Goal: Task Accomplishment & Management: Manage account settings

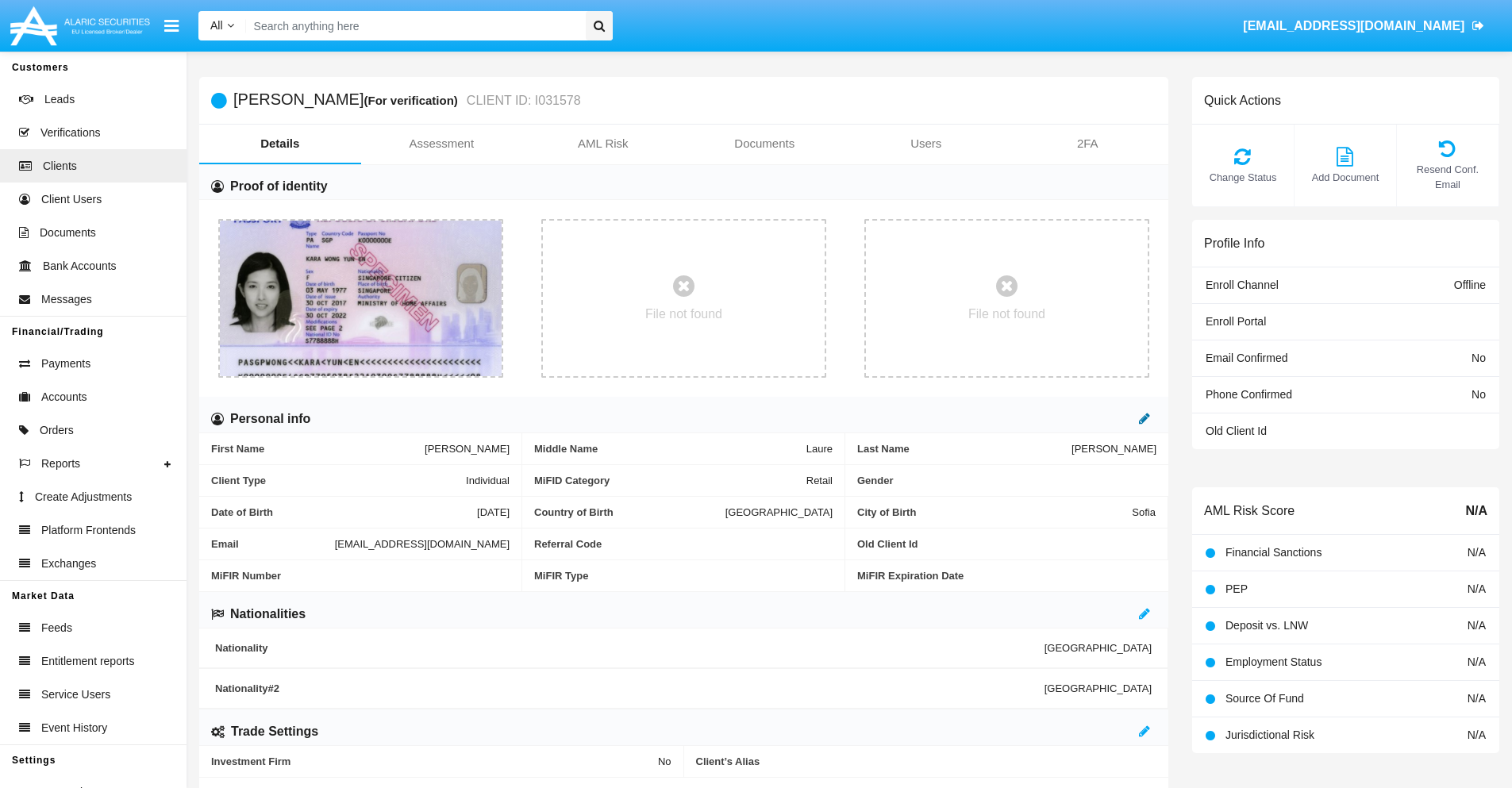
click at [1145, 419] on icon at bounding box center [1145, 419] width 11 height 13
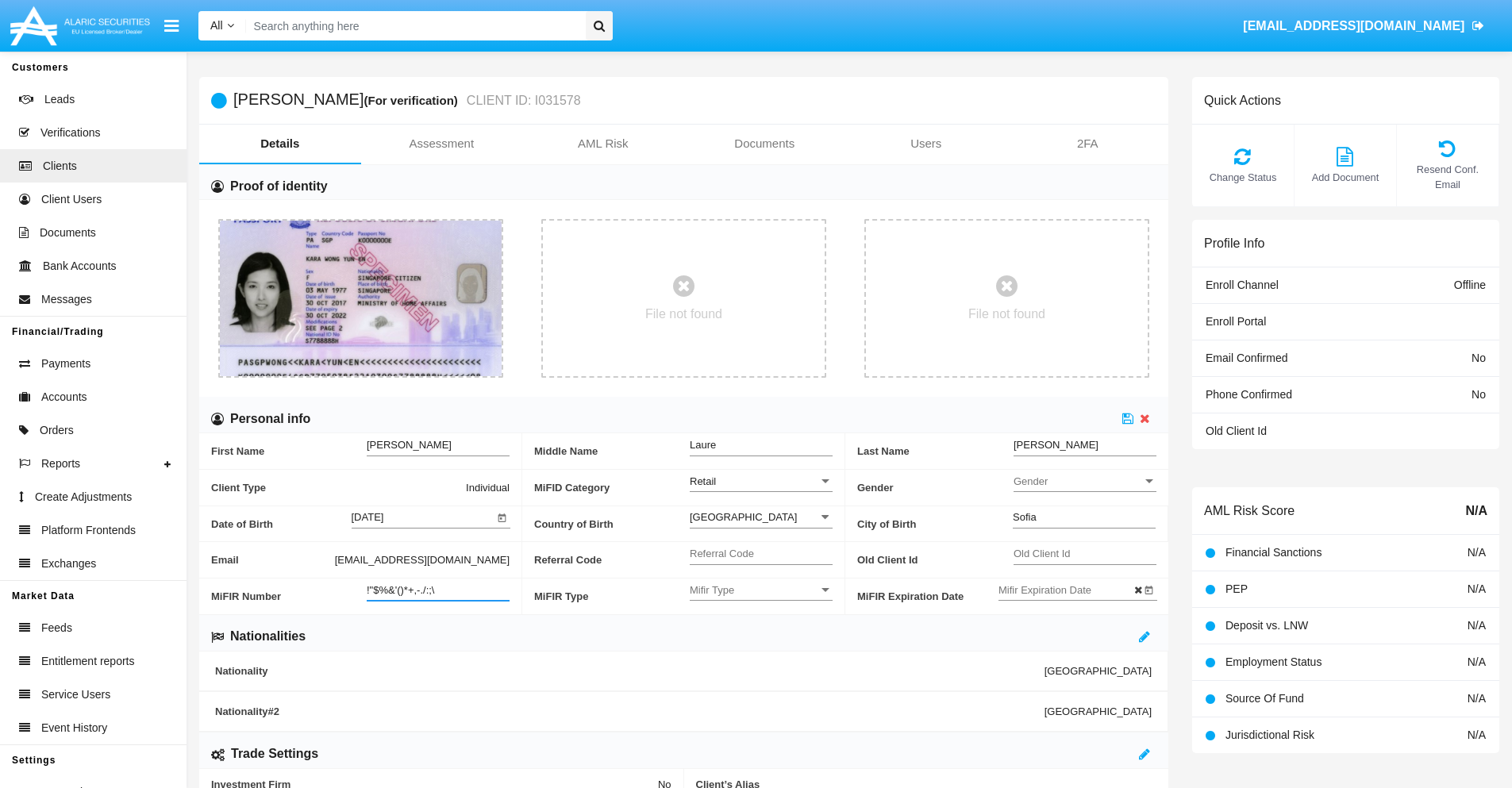
type input "!"$%&'()*+,-./:;\"
click at [1128, 419] on icon at bounding box center [1128, 419] width 11 height 13
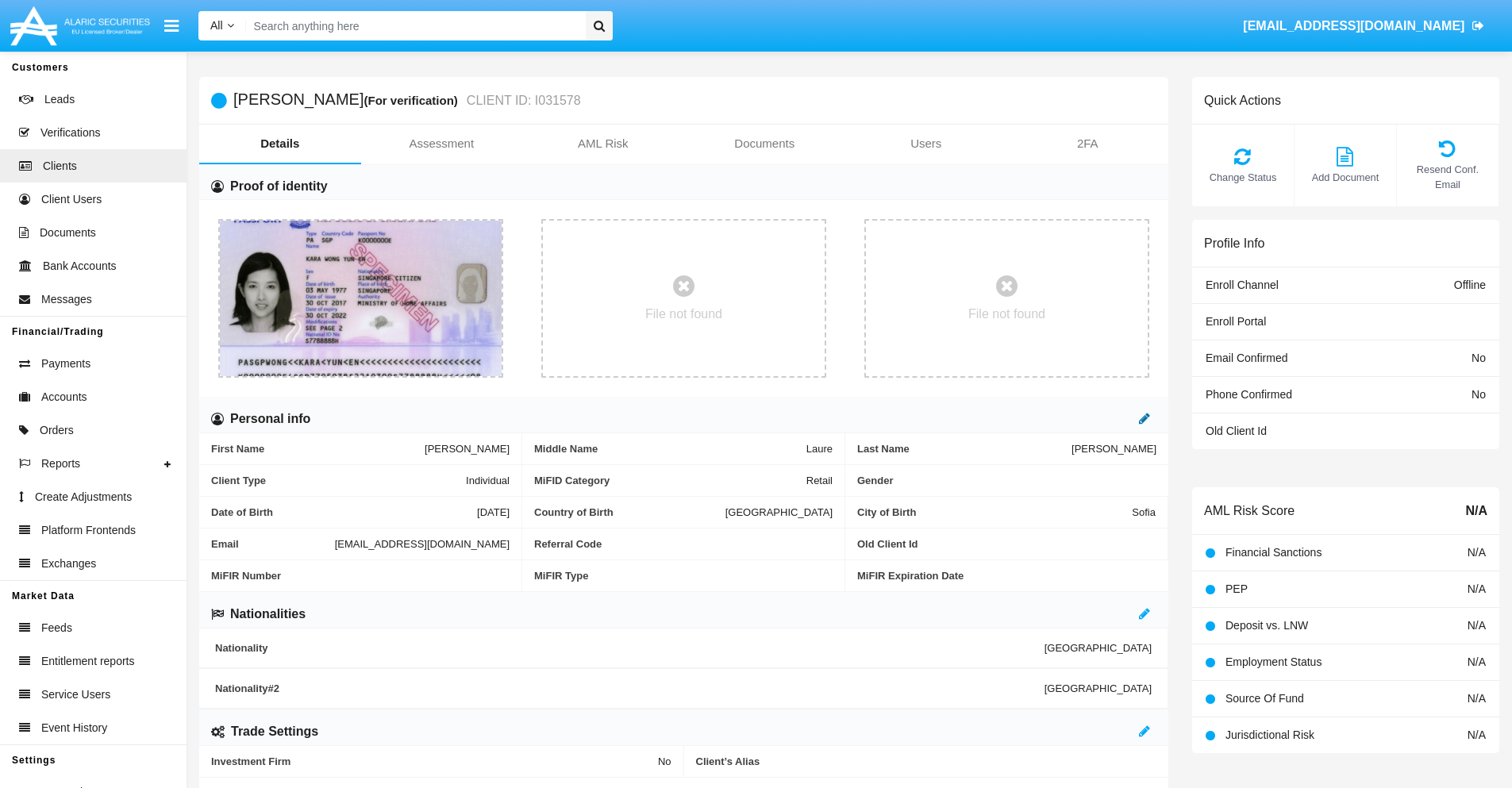
click at [1145, 419] on icon at bounding box center [1145, 419] width 11 height 13
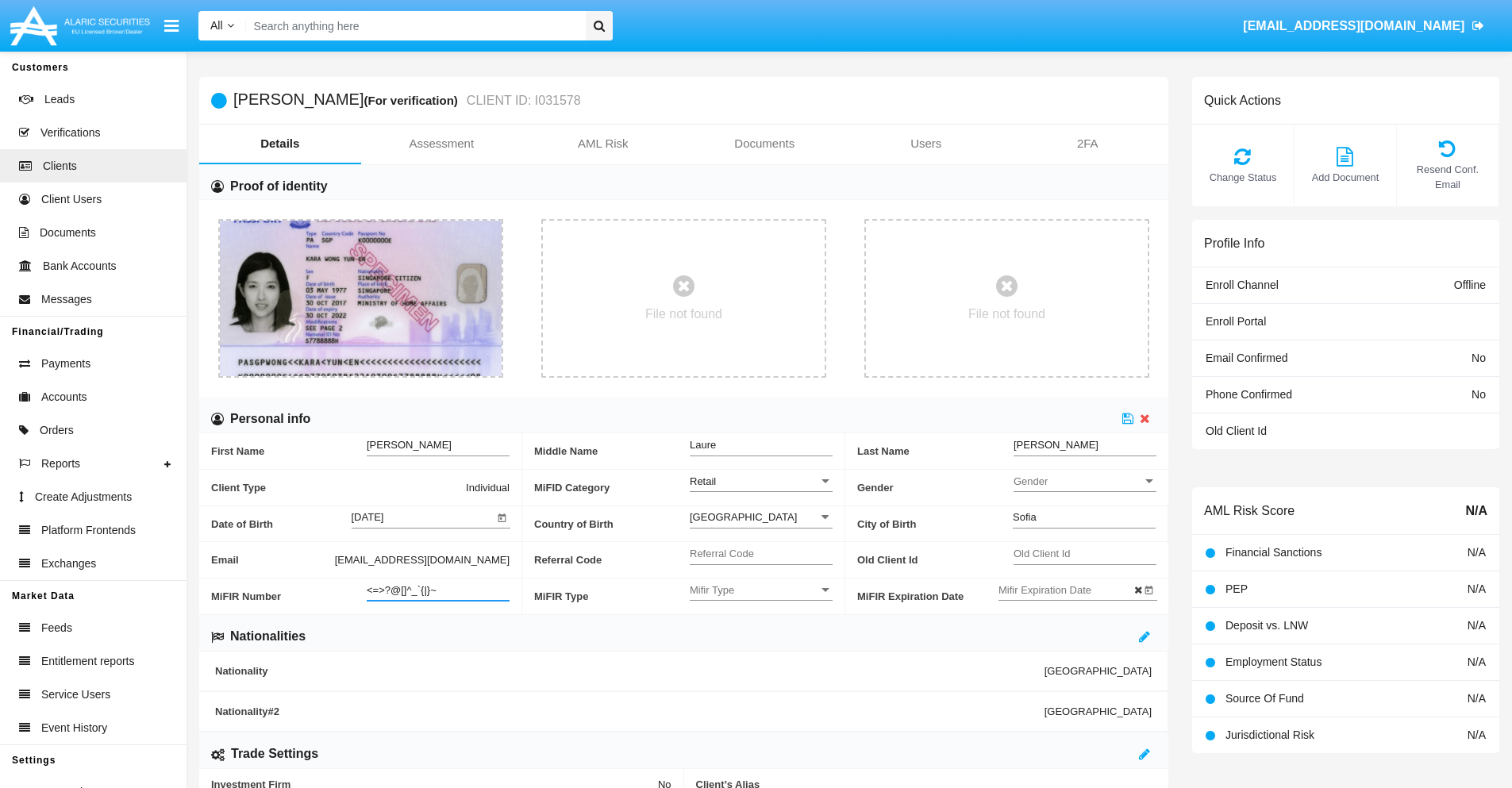
type input "<=>?@[]^_`{|}~"
click at [1128, 419] on icon at bounding box center [1128, 419] width 11 height 13
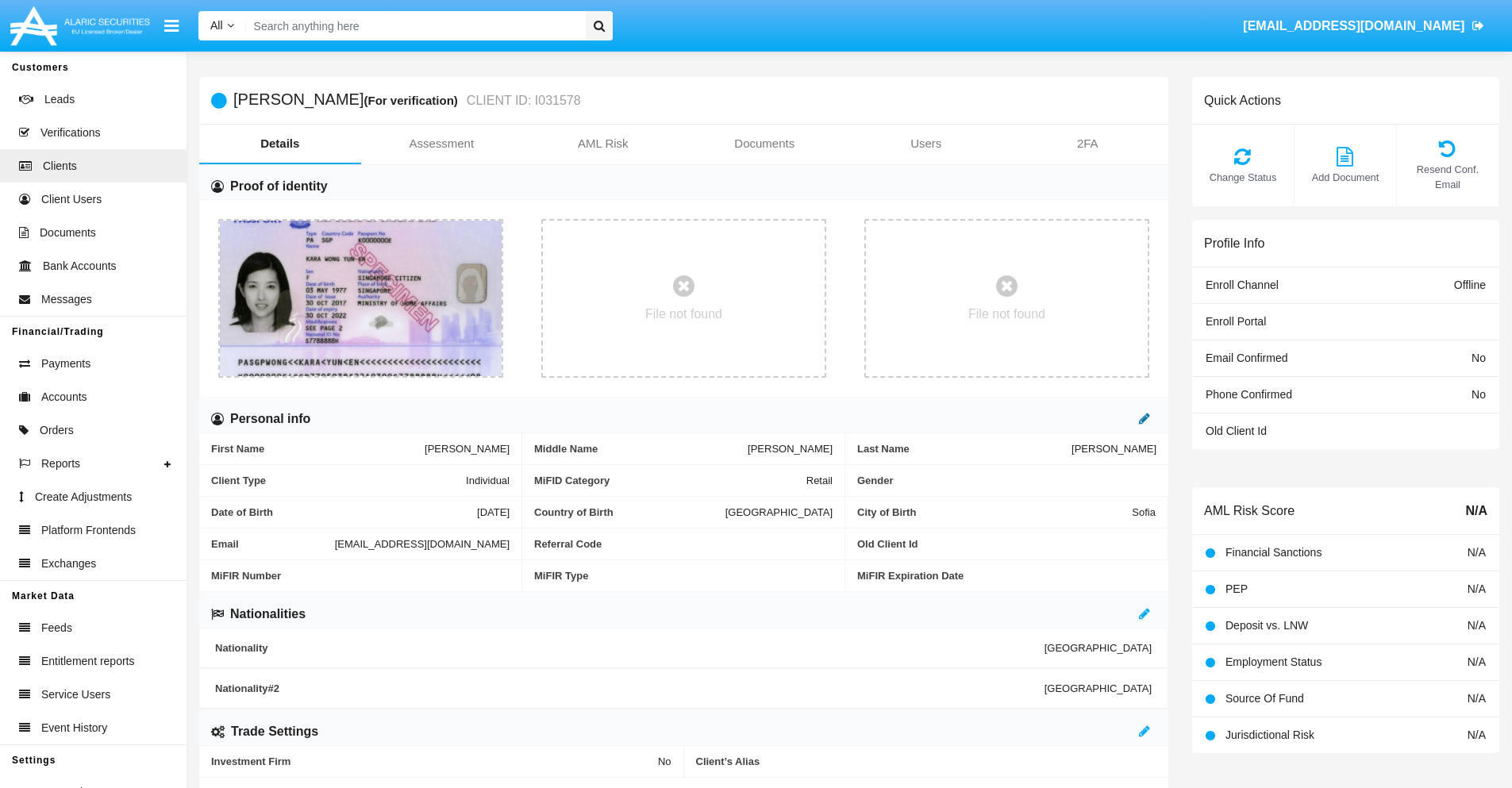
click at [1145, 419] on icon at bounding box center [1145, 419] width 11 height 13
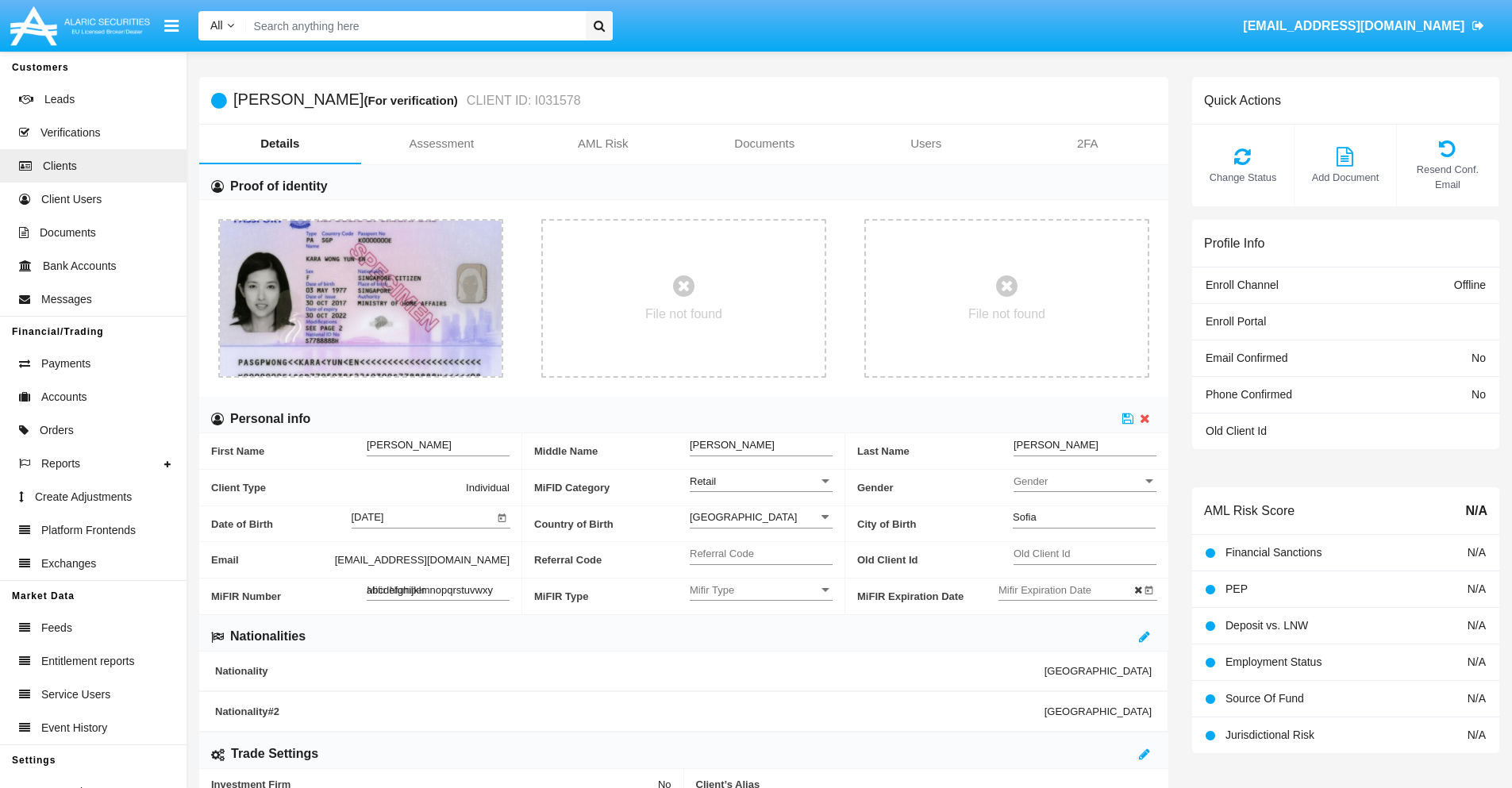
type input "abcdefghijklmnopqrstuvwxyz"
click at [1128, 419] on icon at bounding box center [1128, 419] width 11 height 13
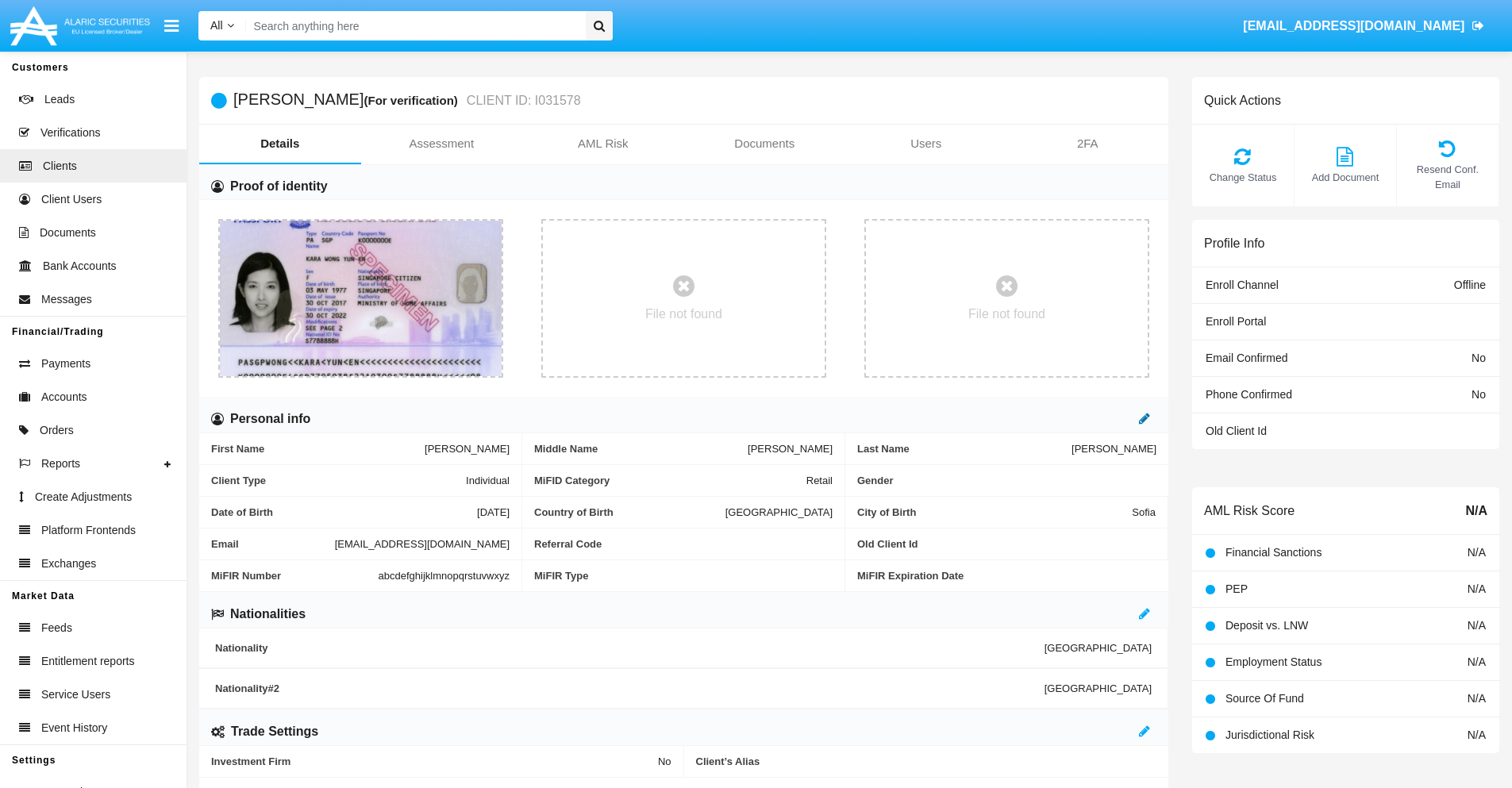
click at [1145, 419] on icon at bounding box center [1145, 419] width 11 height 13
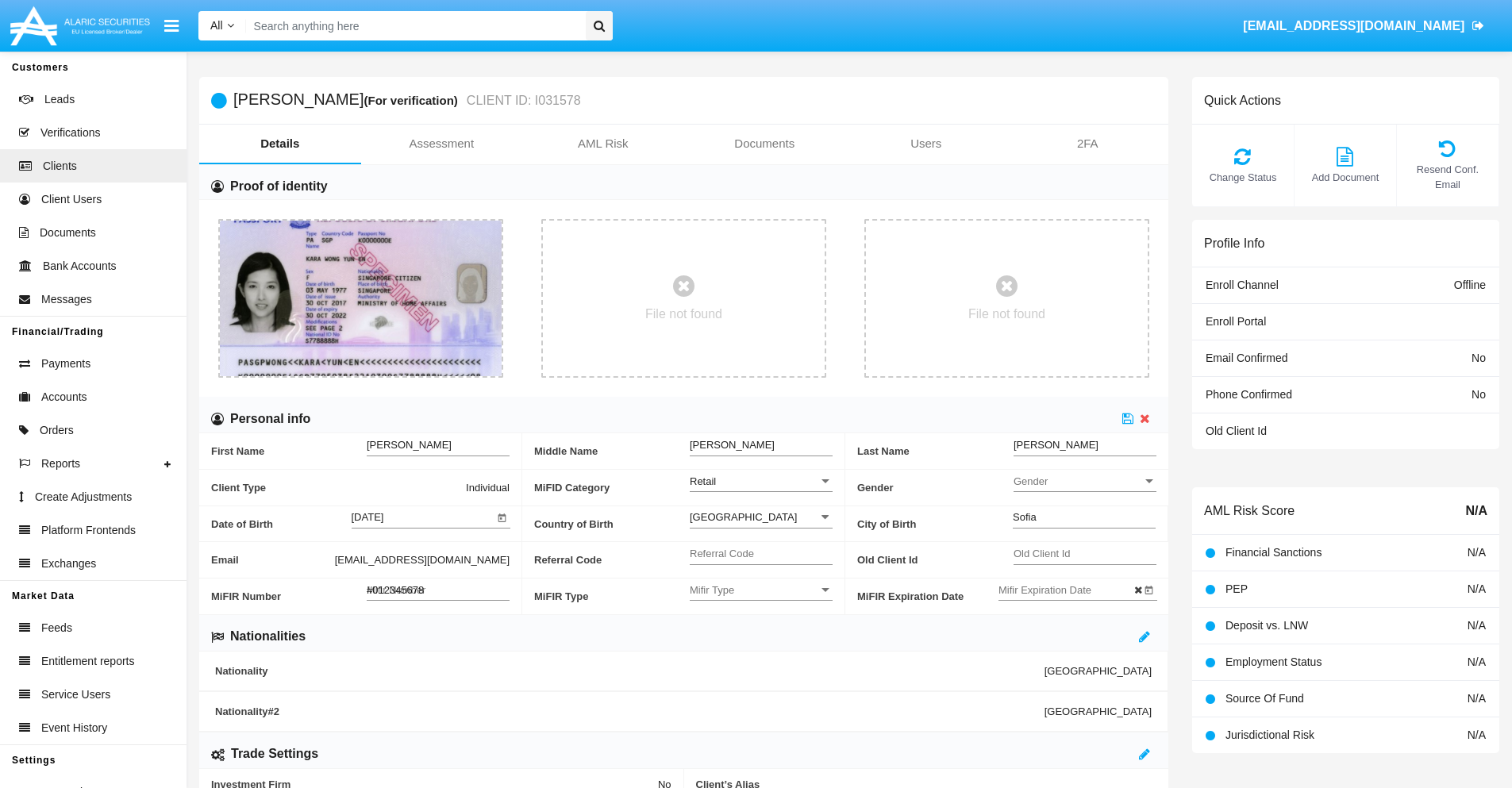
type input "#0123456789"
click at [1128, 419] on icon at bounding box center [1128, 419] width 11 height 13
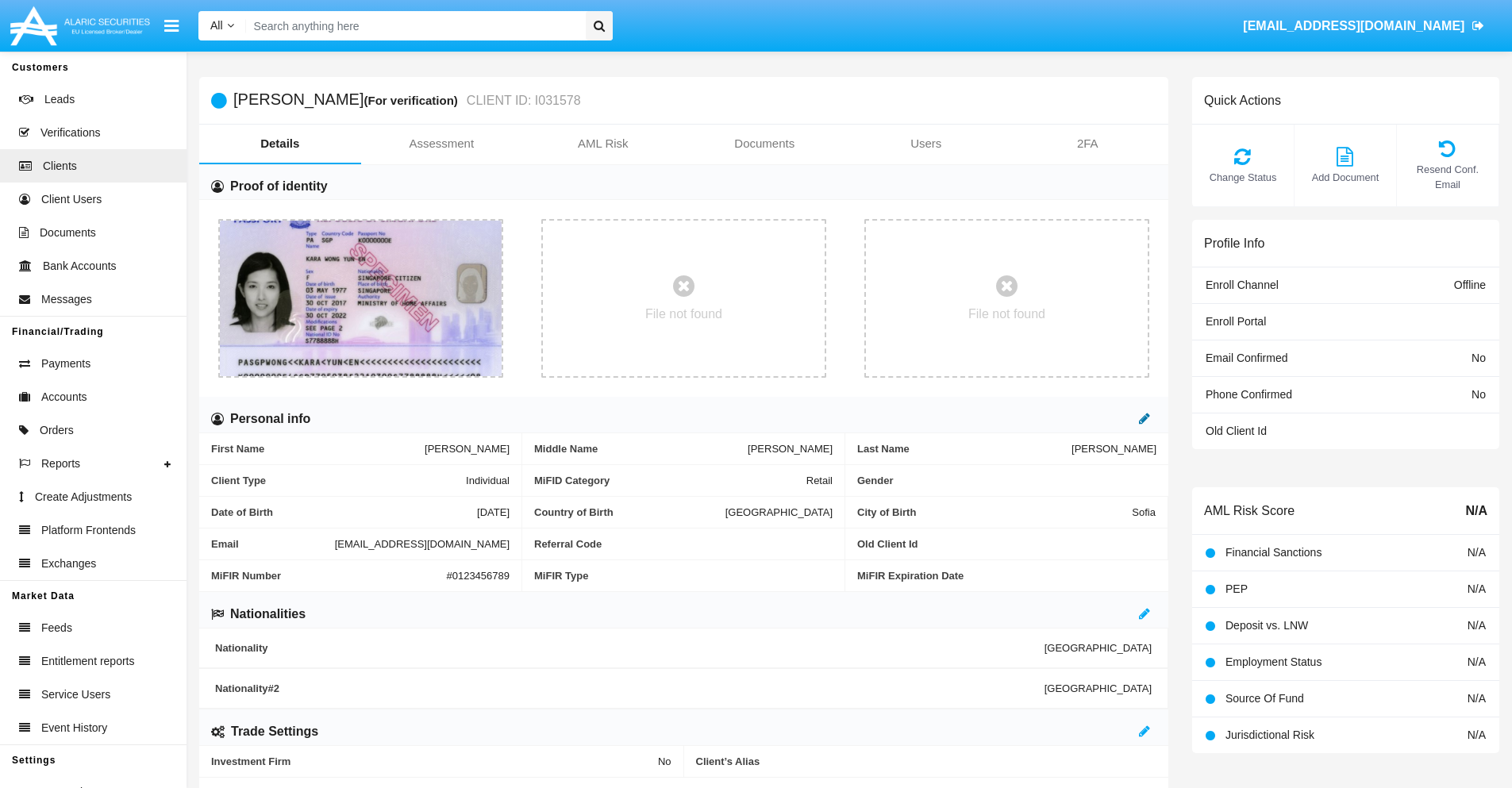
click at [1145, 419] on icon at bounding box center [1145, 419] width 11 height 13
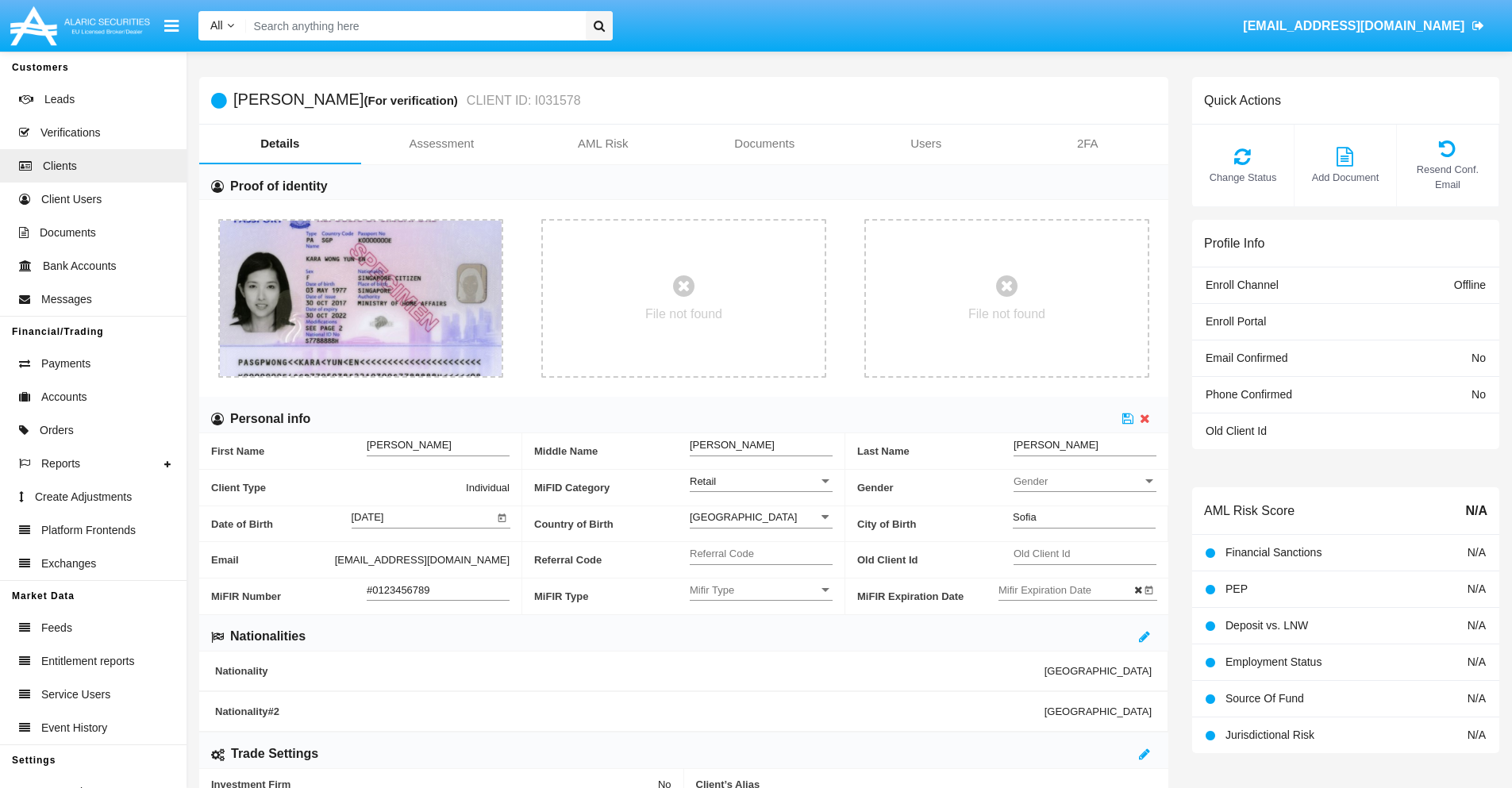
click at [438, 590] on input "#0123456789" at bounding box center [438, 590] width 143 height 14
click at [1128, 419] on icon at bounding box center [1128, 419] width 11 height 13
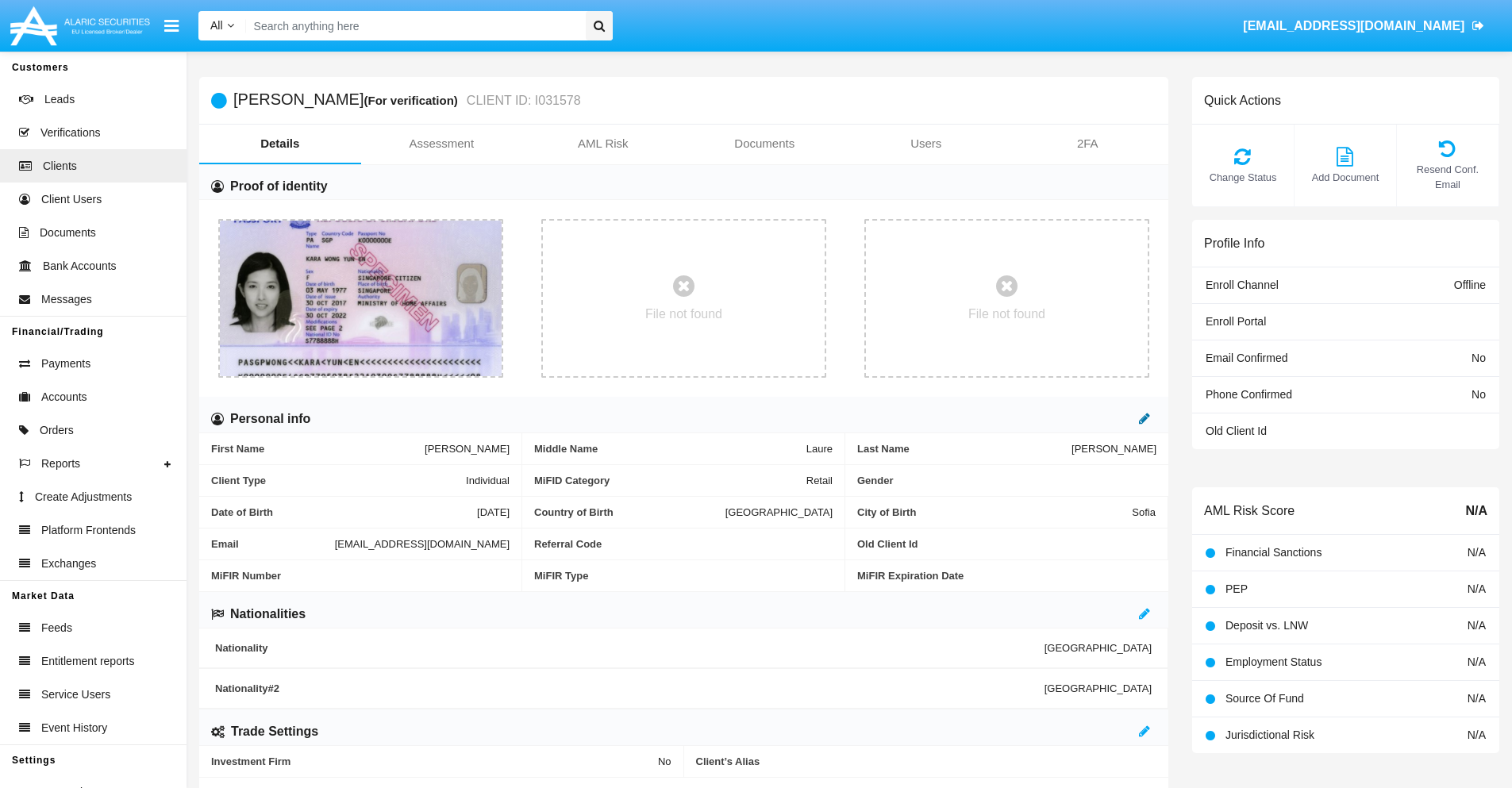
click at [1145, 419] on icon at bounding box center [1145, 419] width 11 height 13
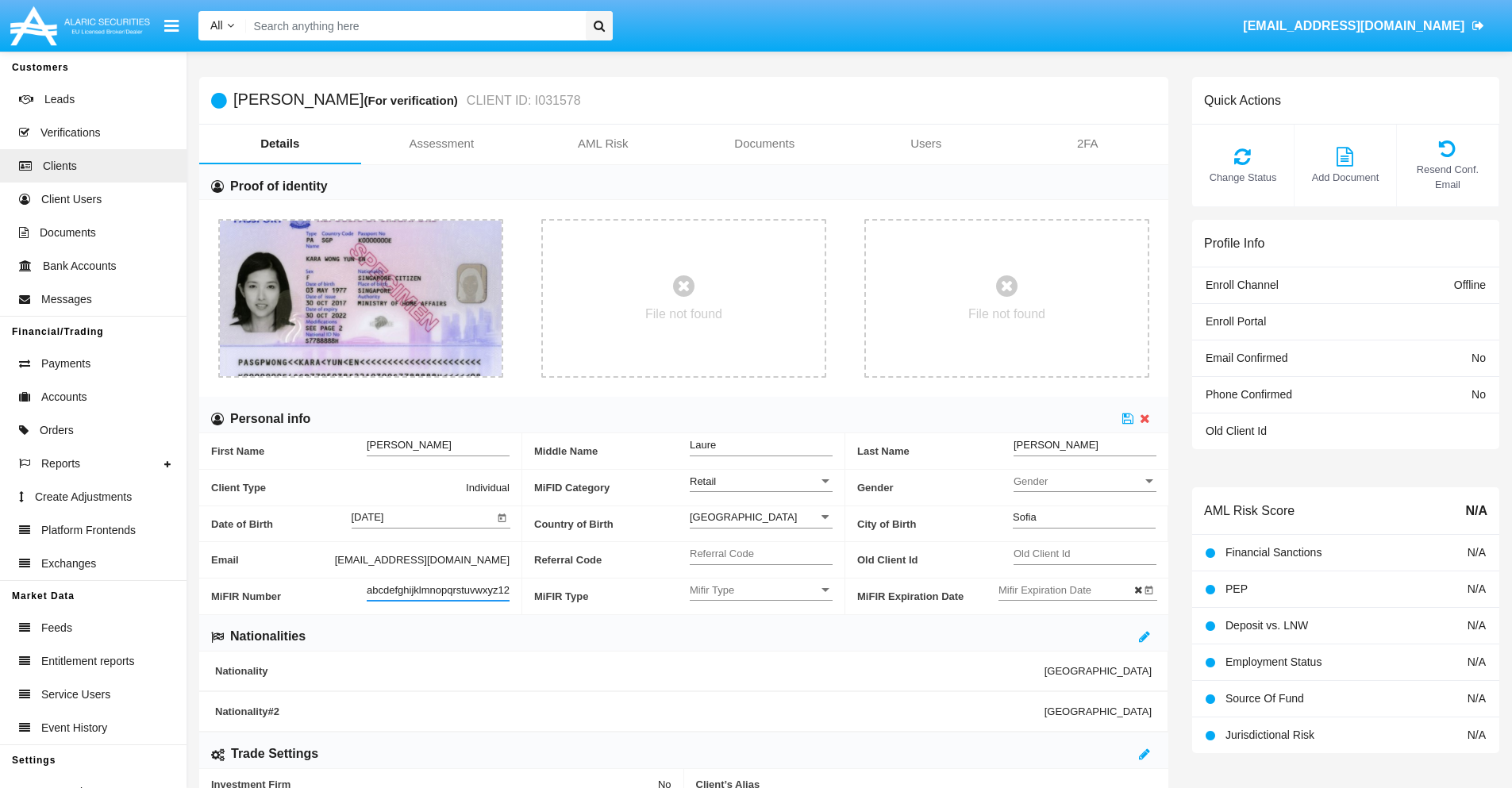
scroll to position [0, 11]
type input "abcdefghijklmnopqrstuvwxyz1234"
click at [1128, 419] on icon at bounding box center [1128, 419] width 11 height 13
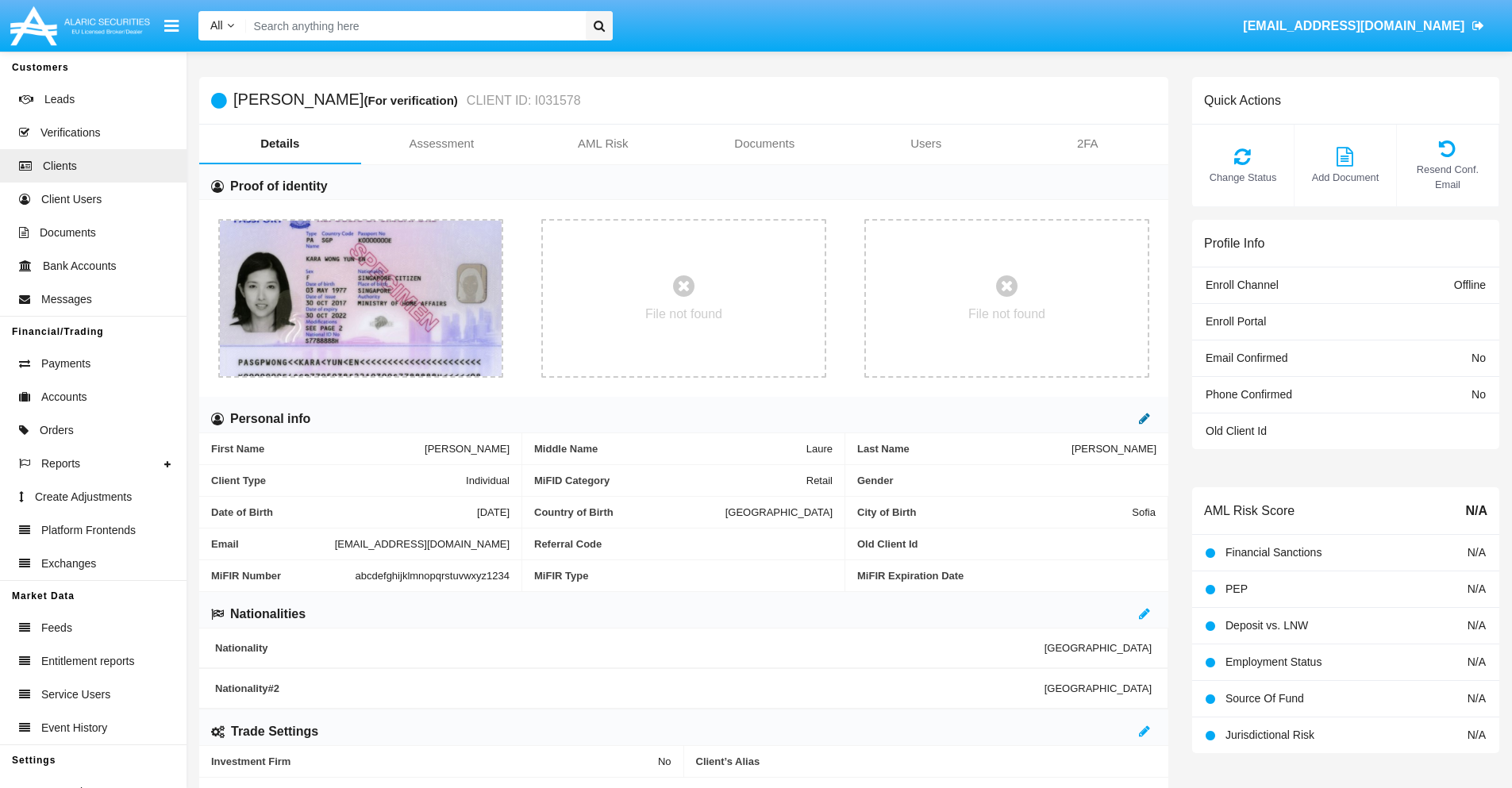
click at [1145, 419] on icon at bounding box center [1145, 419] width 11 height 13
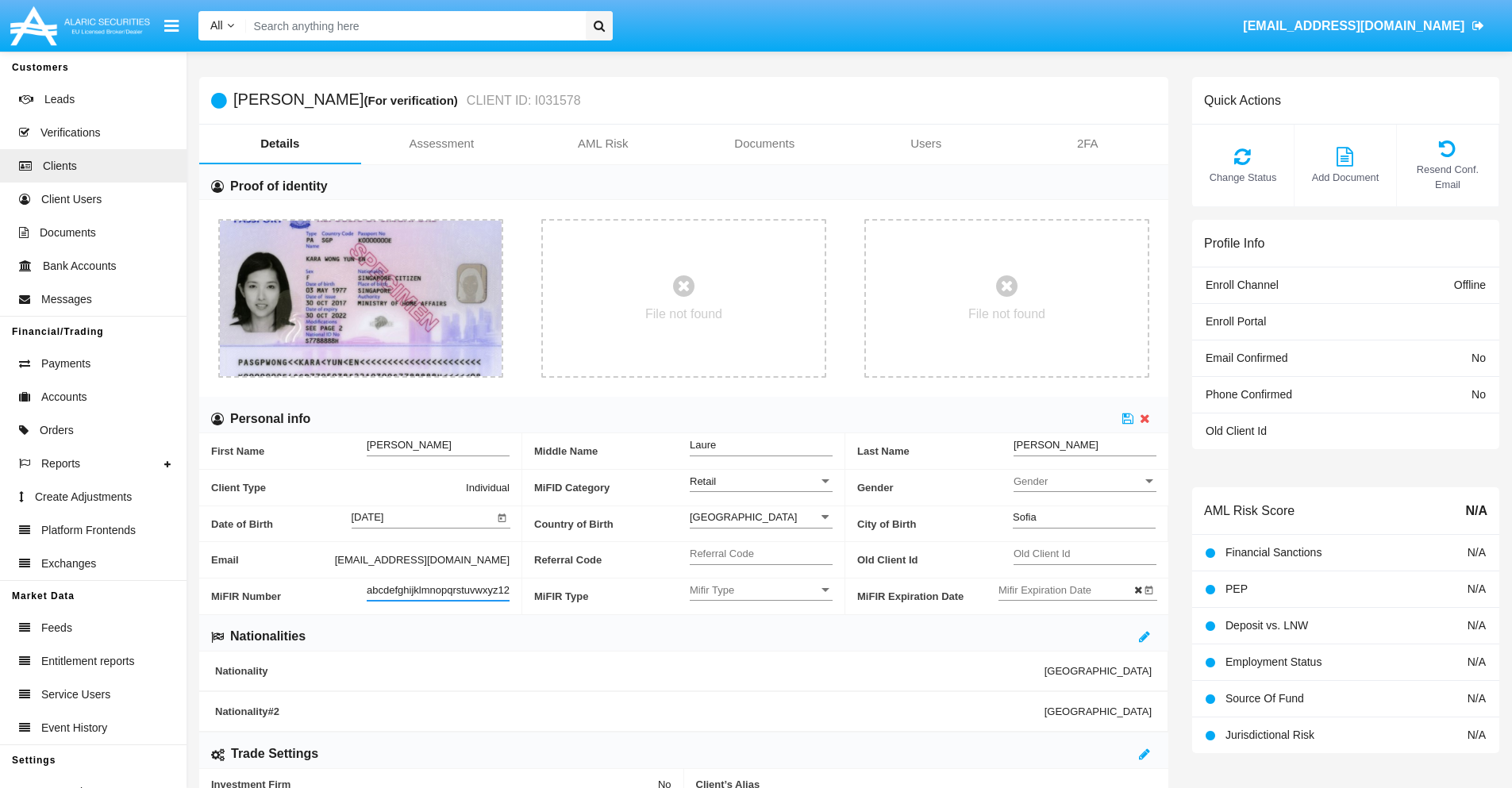
scroll to position [0, 17]
type input "abcdefghijklmnopqrstuvwxyz12345"
click at [1128, 419] on icon at bounding box center [1128, 419] width 11 height 13
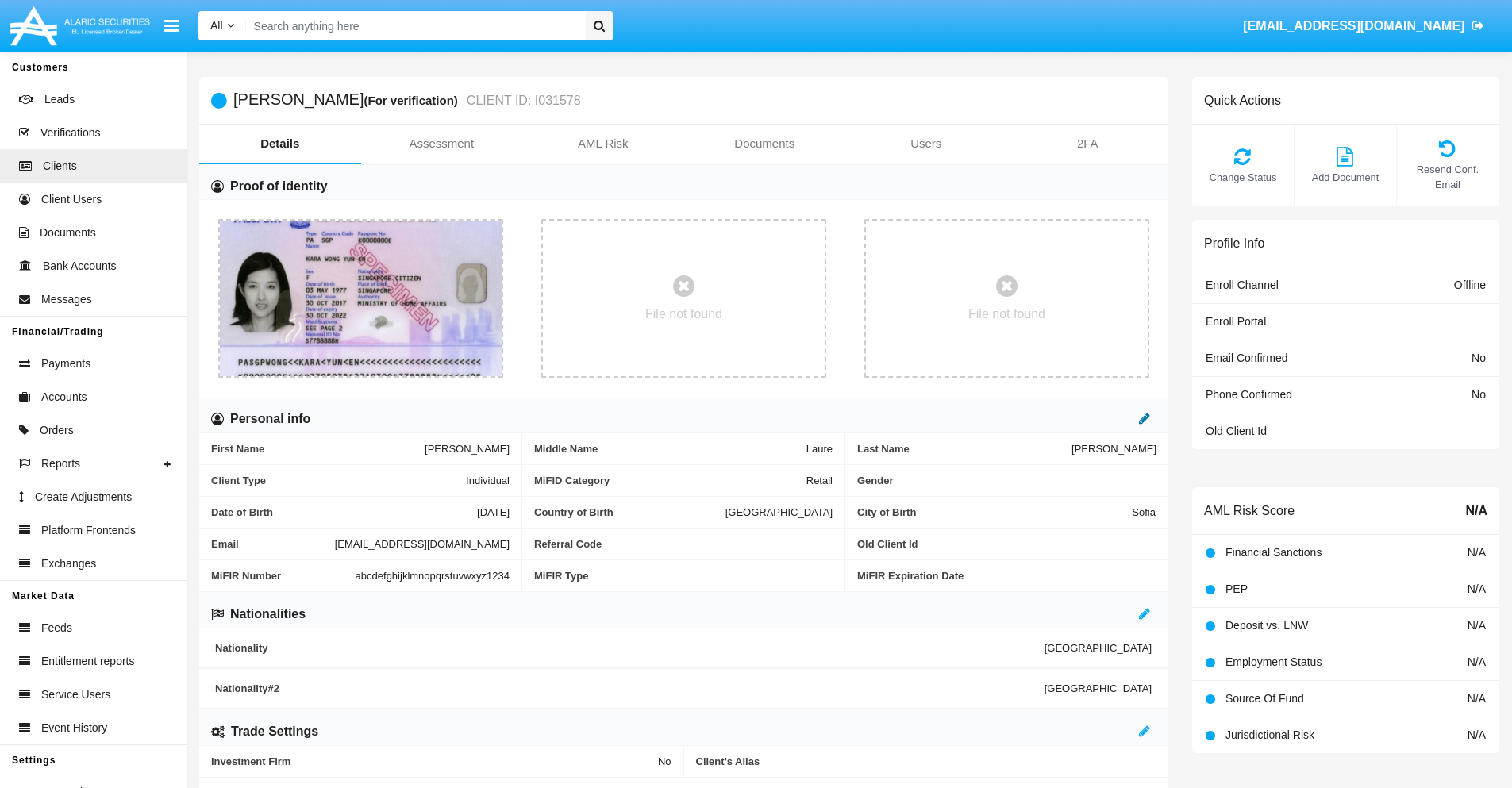
click at [1145, 419] on icon at bounding box center [1145, 419] width 11 height 13
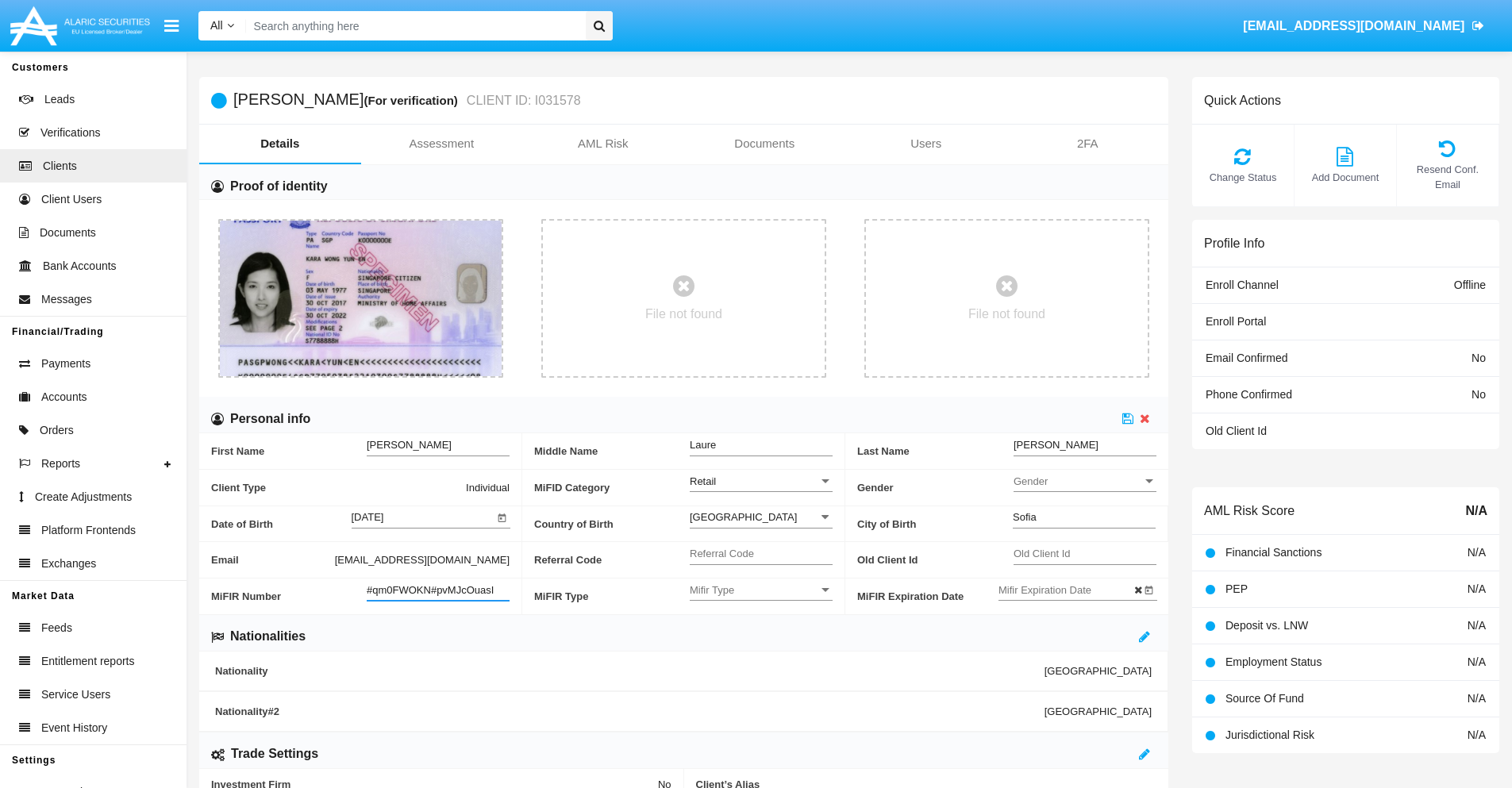
type input "#qm0FWOKN#pvMJcOuasI"
click at [761, 590] on span "Mifir Type" at bounding box center [753, 590] width 129 height 14
click at [761, 630] on span "CONCAT" at bounding box center [760, 630] width 143 height 31
click at [1069, 590] on input "Mifir Expiration Date" at bounding box center [1070, 590] width 143 height 14
click at [1045, 322] on span "[DATE]" at bounding box center [1033, 324] width 35 height 13
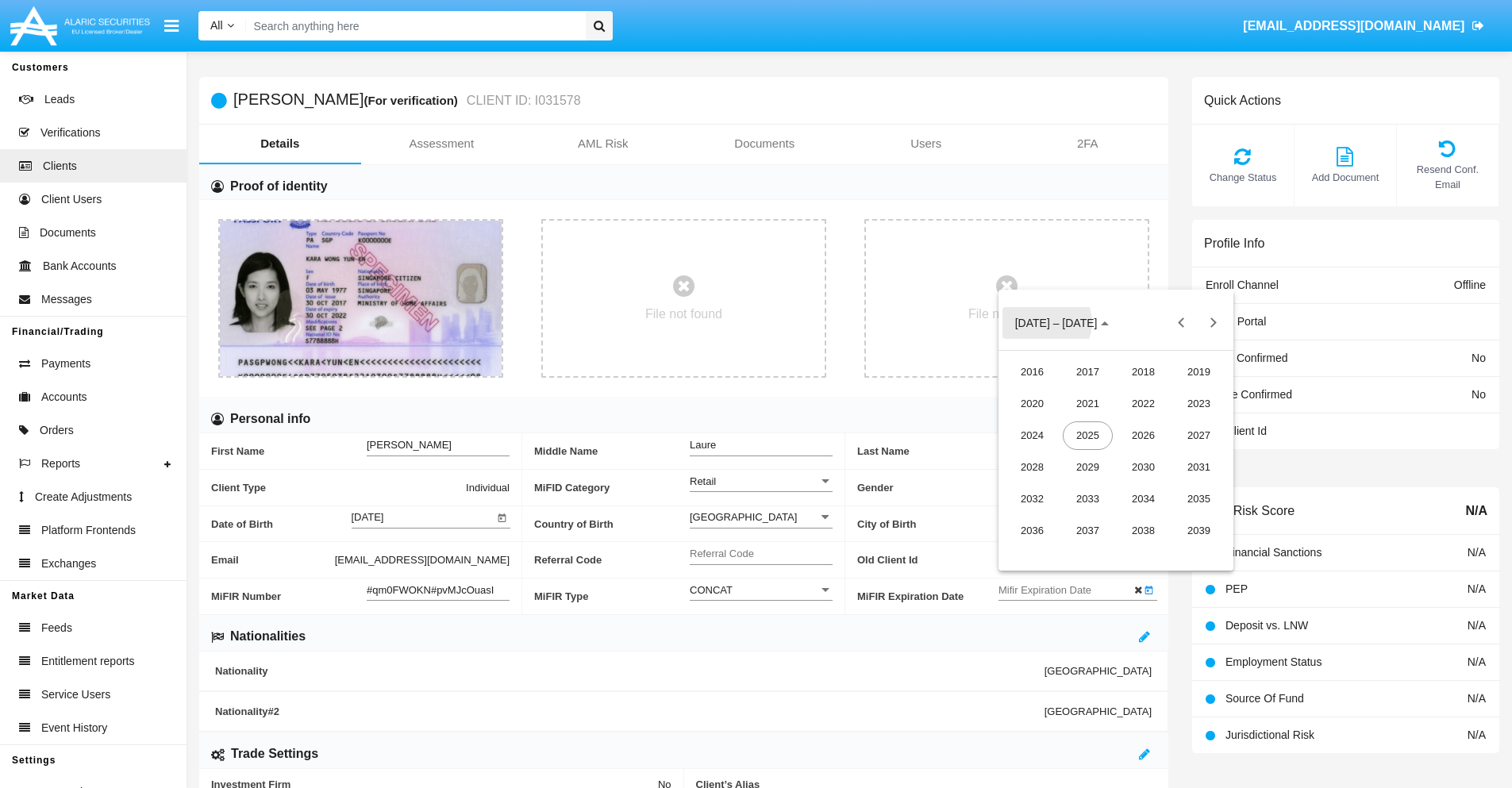
click at [1143, 467] on div "2030" at bounding box center [1143, 468] width 50 height 29
click at [1031, 404] on div "JAN" at bounding box center [1032, 404] width 50 height 29
click at [1083, 424] on div "1" at bounding box center [1084, 424] width 29 height 29
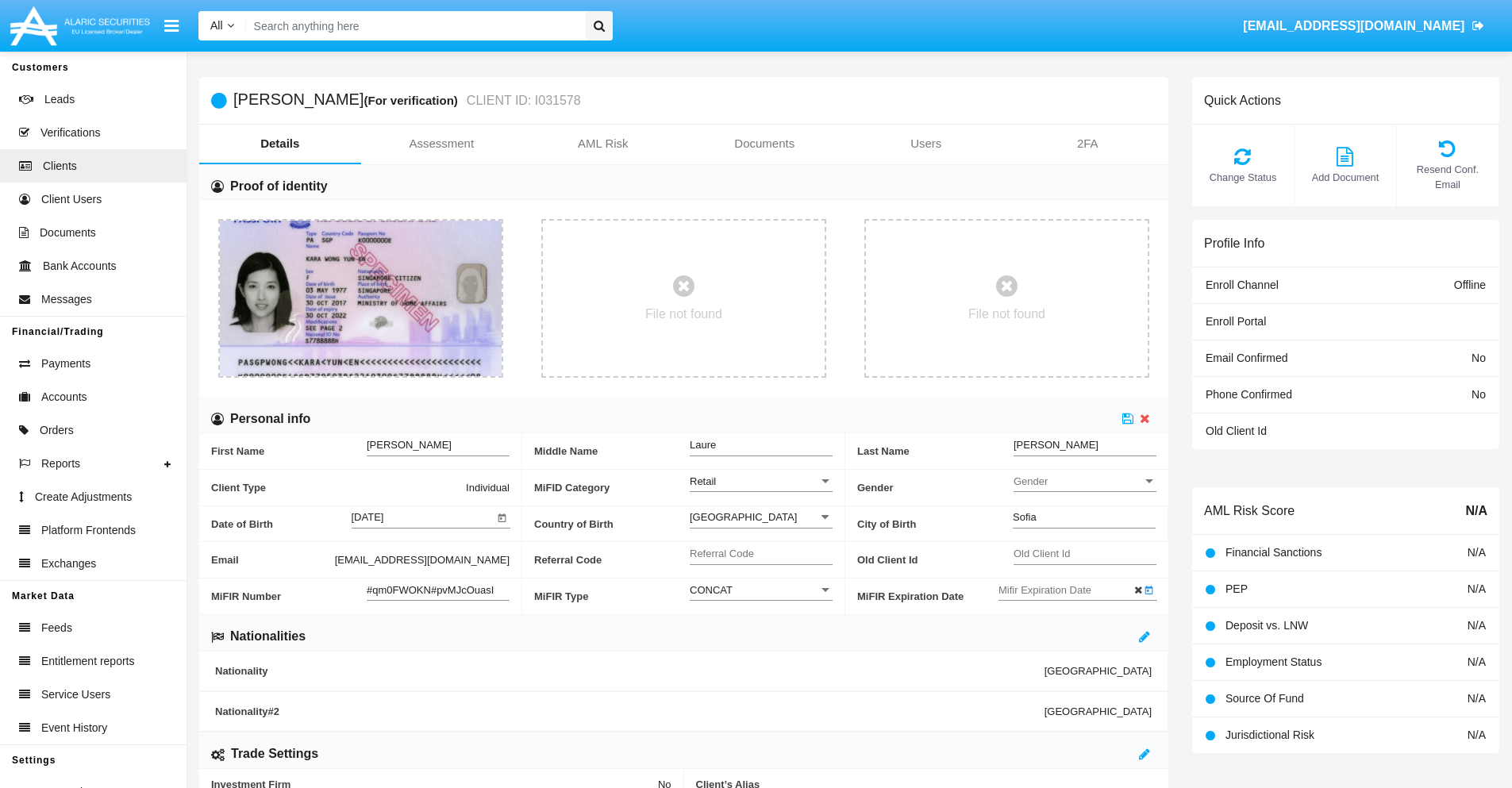
type input "[DATE]"
click at [1128, 419] on icon at bounding box center [1128, 419] width 11 height 13
